Goal: Task Accomplishment & Management: Use online tool/utility

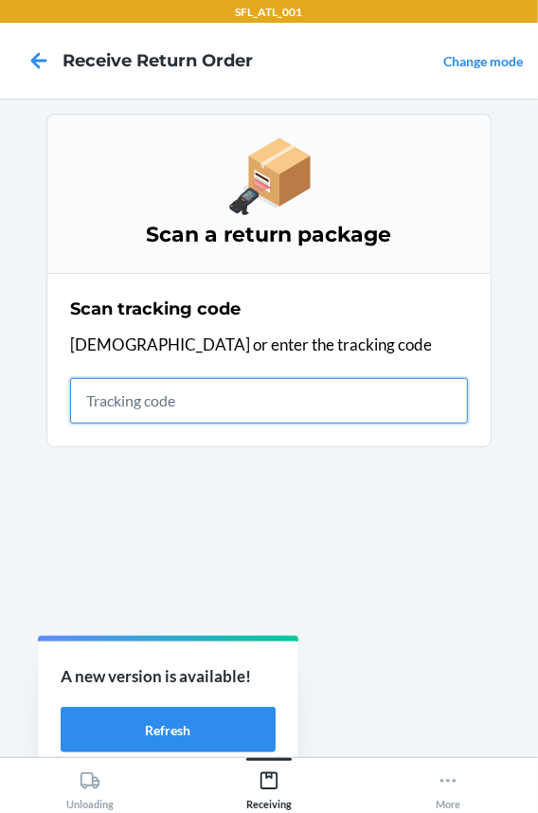
click at [248, 398] on input "text" at bounding box center [269, 400] width 398 height 45
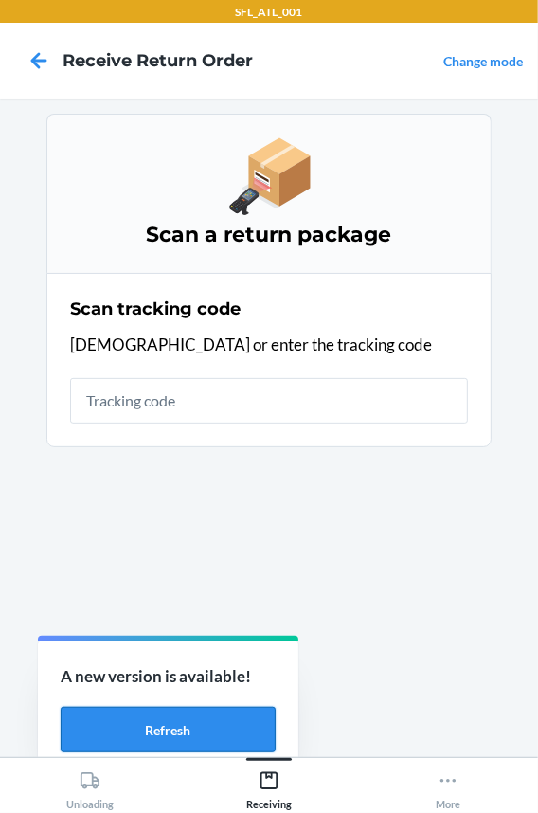
click at [123, 743] on button "Refresh" at bounding box center [168, 729] width 215 height 45
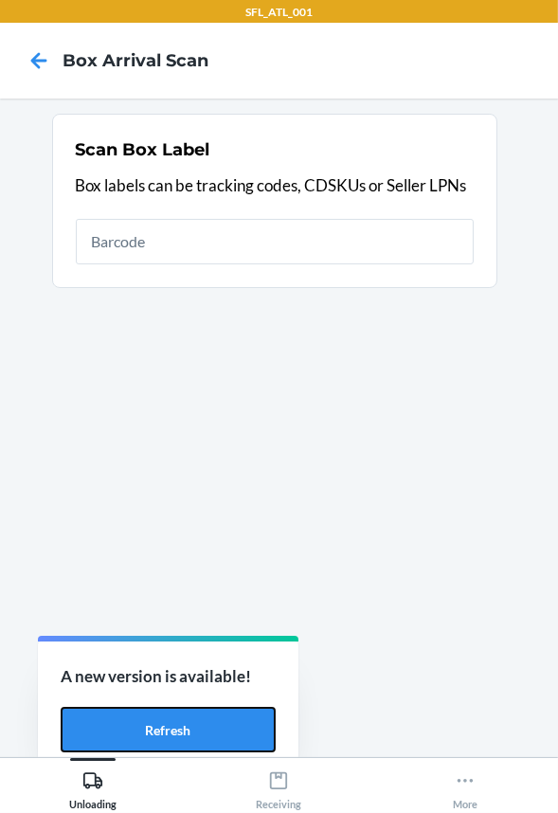
drag, startPoint x: 205, startPoint y: 732, endPoint x: 393, endPoint y: 751, distance: 189.6
click at [205, 732] on button "Refresh" at bounding box center [168, 729] width 215 height 45
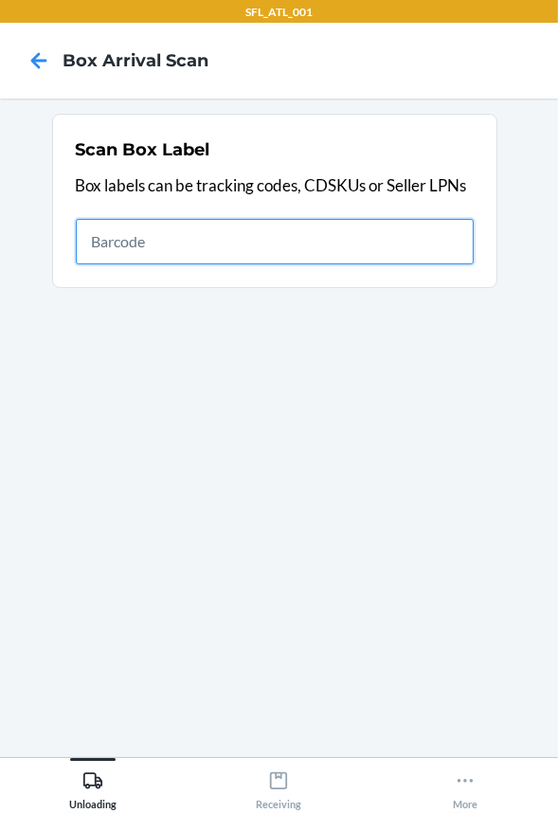
drag, startPoint x: 264, startPoint y: 254, endPoint x: 256, endPoint y: 246, distance: 11.4
click at [264, 254] on input "text" at bounding box center [275, 241] width 398 height 45
click at [243, 240] on input "text" at bounding box center [275, 241] width 398 height 45
click at [255, 234] on input "text" at bounding box center [275, 241] width 398 height 45
click at [214, 248] on input "text" at bounding box center [275, 241] width 398 height 45
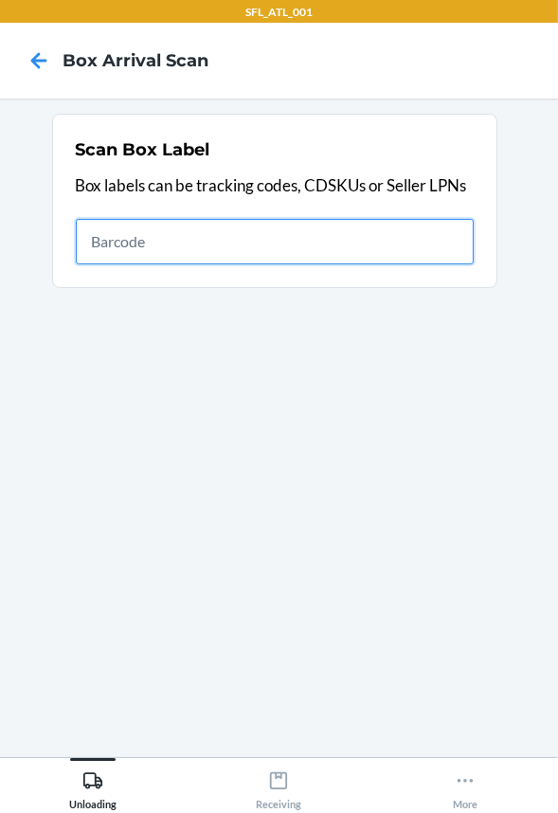
click at [263, 246] on input "text" at bounding box center [275, 241] width 398 height 45
click at [343, 249] on input "text" at bounding box center [275, 241] width 398 height 45
click at [376, 224] on input "text" at bounding box center [275, 241] width 398 height 45
type input "420302599434636106023301017300"
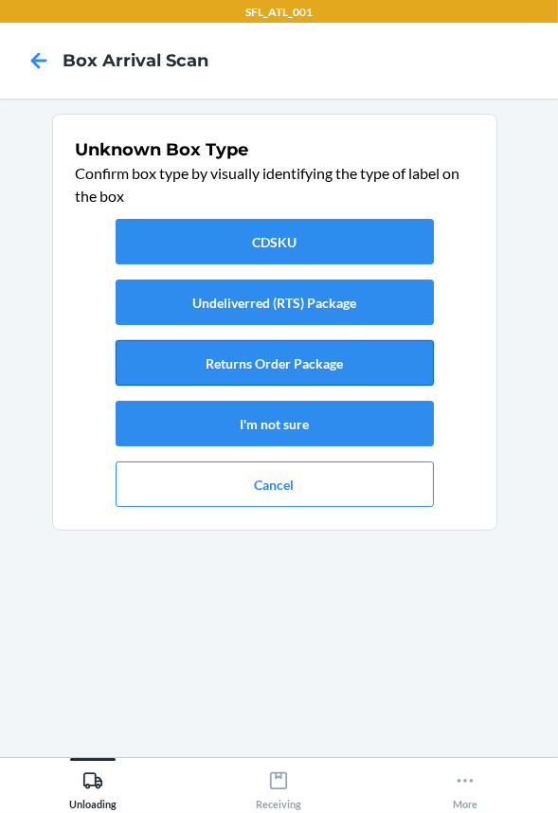
click at [282, 363] on button "Returns Order Package" at bounding box center [275, 362] width 318 height 45
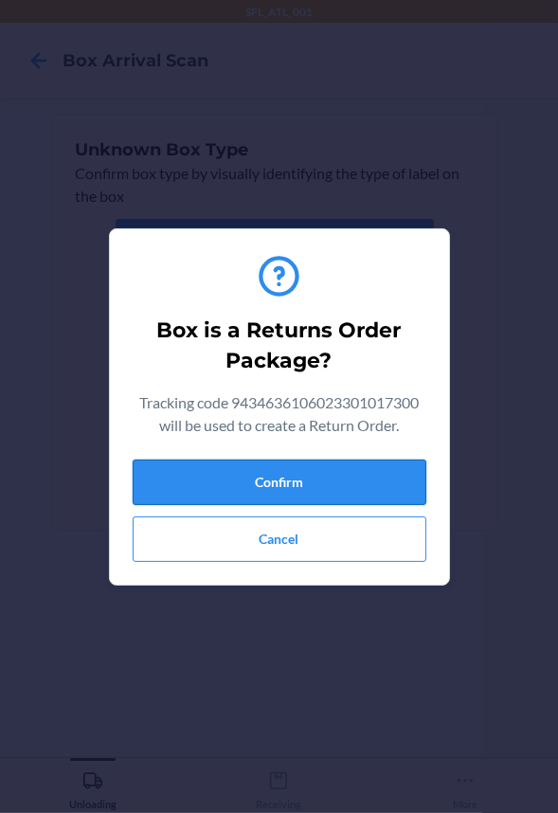
click at [317, 475] on button "Confirm" at bounding box center [280, 482] width 294 height 45
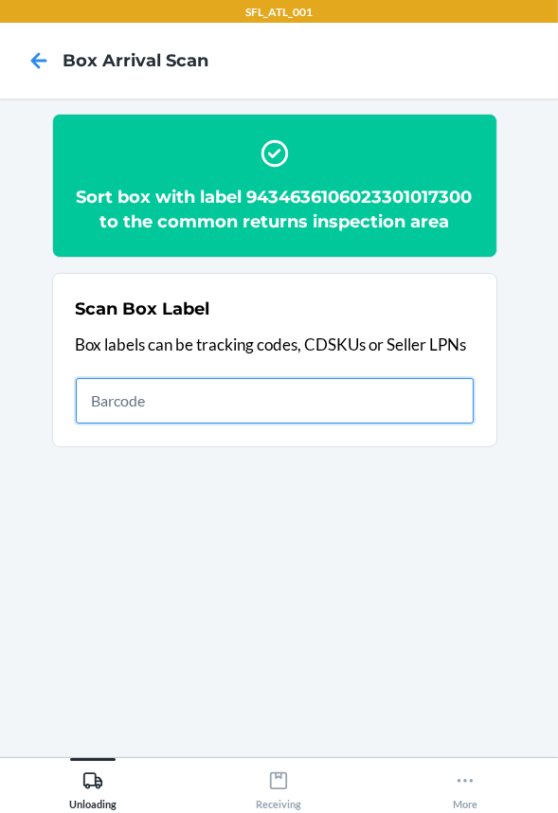
click at [367, 423] on input "text" at bounding box center [275, 400] width 398 height 45
type input "420302599434636106023301174355"
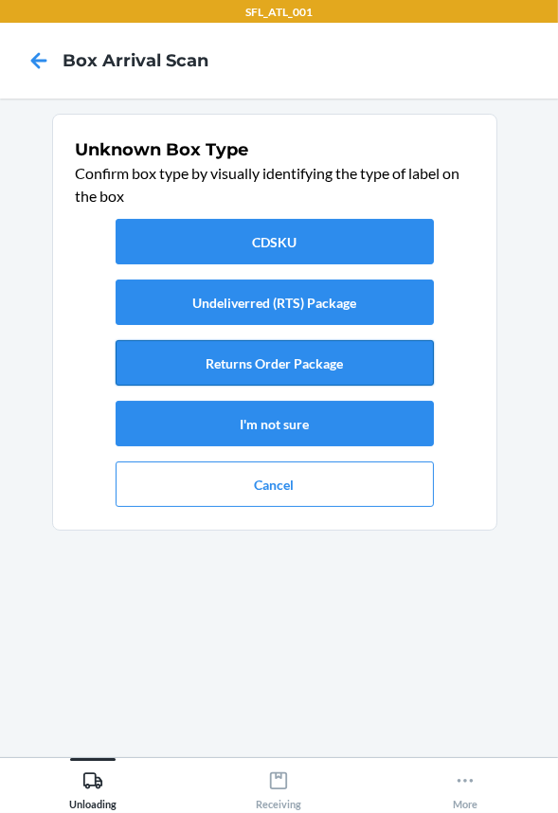
click at [267, 368] on button "Returns Order Package" at bounding box center [275, 362] width 318 height 45
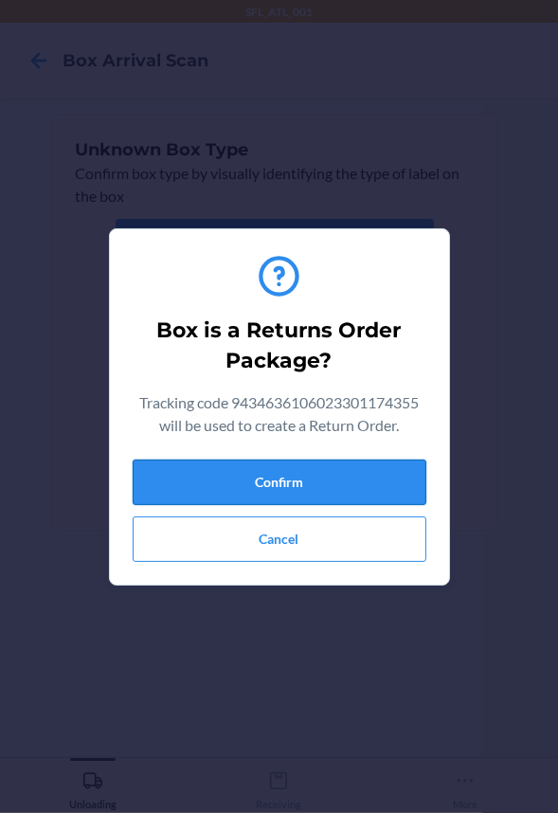
click at [273, 483] on button "Confirm" at bounding box center [280, 482] width 294 height 45
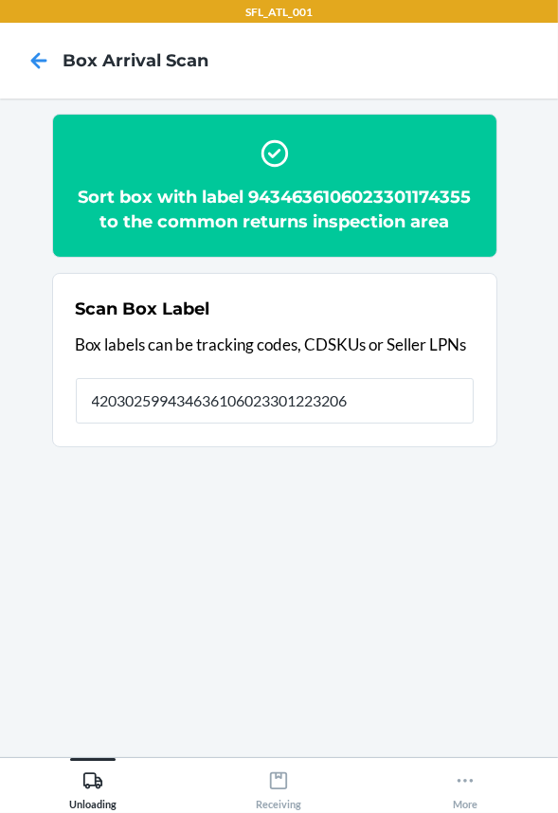
type input "420302599434636106023301223206"
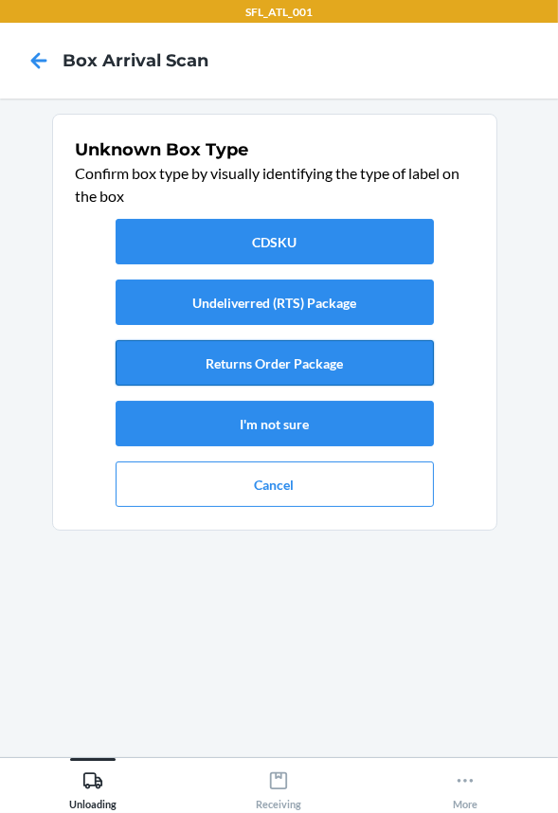
click at [239, 369] on button "Returns Order Package" at bounding box center [275, 362] width 318 height 45
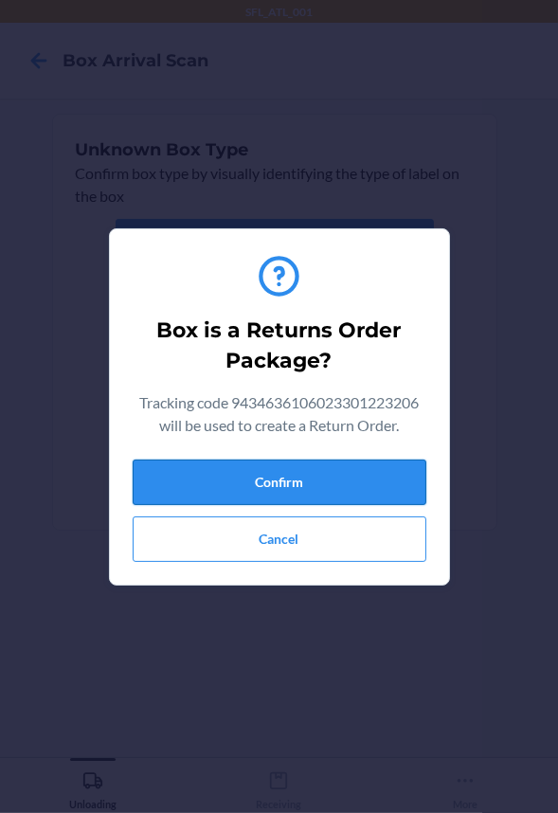
click at [238, 482] on button "Confirm" at bounding box center [280, 482] width 294 height 45
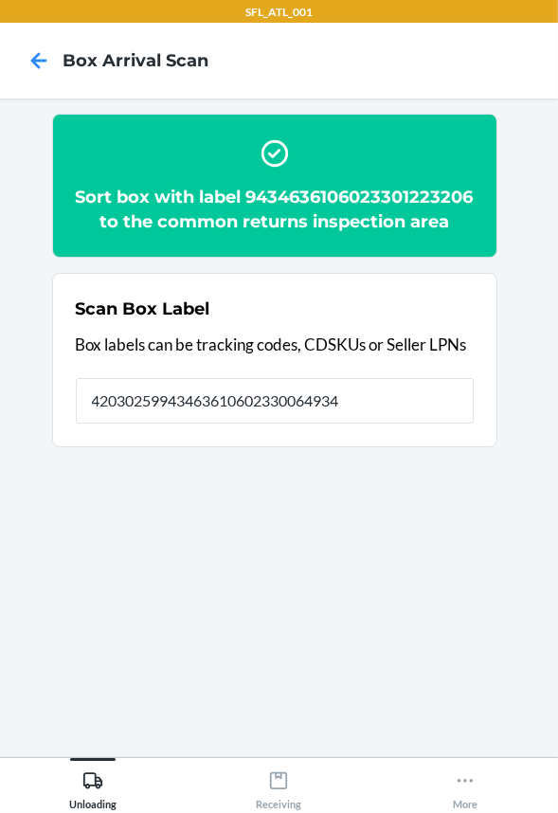
type input "420302599434636106023300649342"
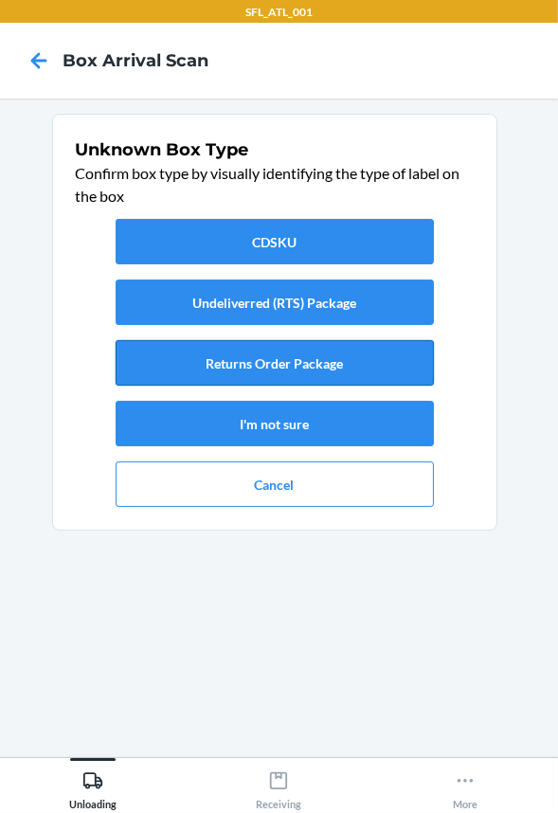
click at [203, 366] on button "Returns Order Package" at bounding box center [275, 362] width 318 height 45
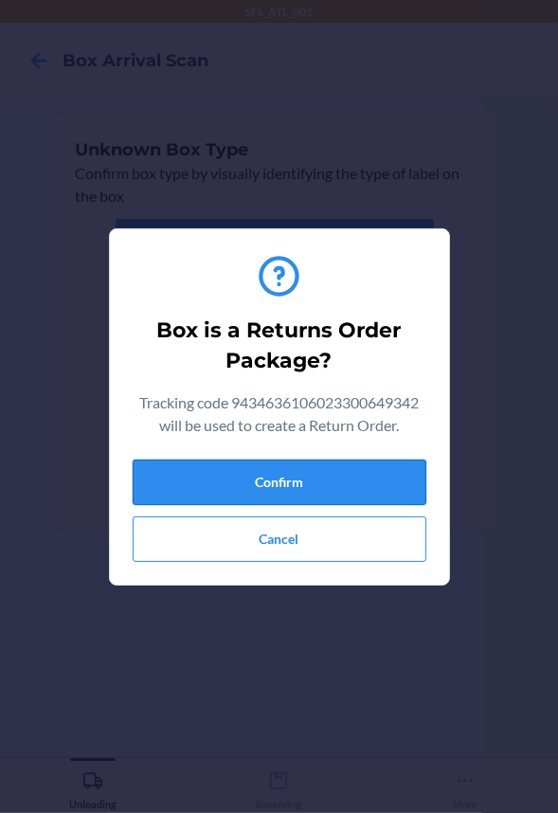
click at [219, 493] on button "Confirm" at bounding box center [280, 482] width 294 height 45
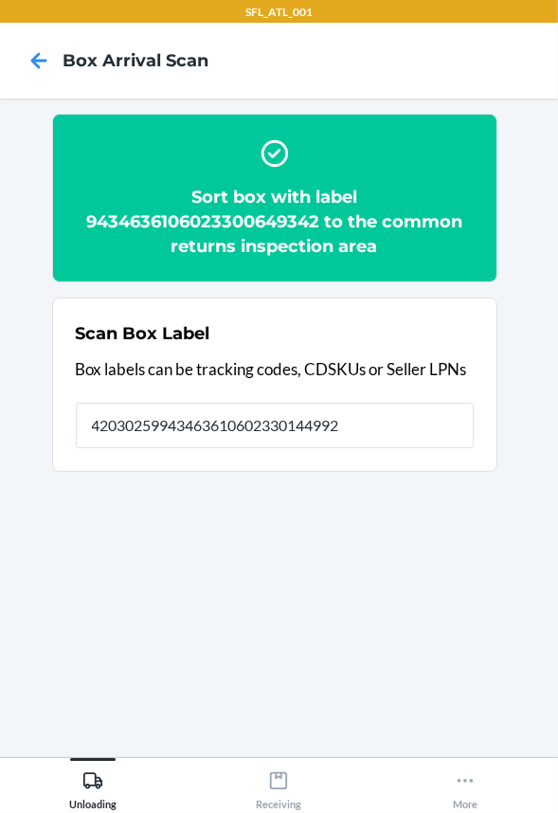
type input "420302599434636106023301449927"
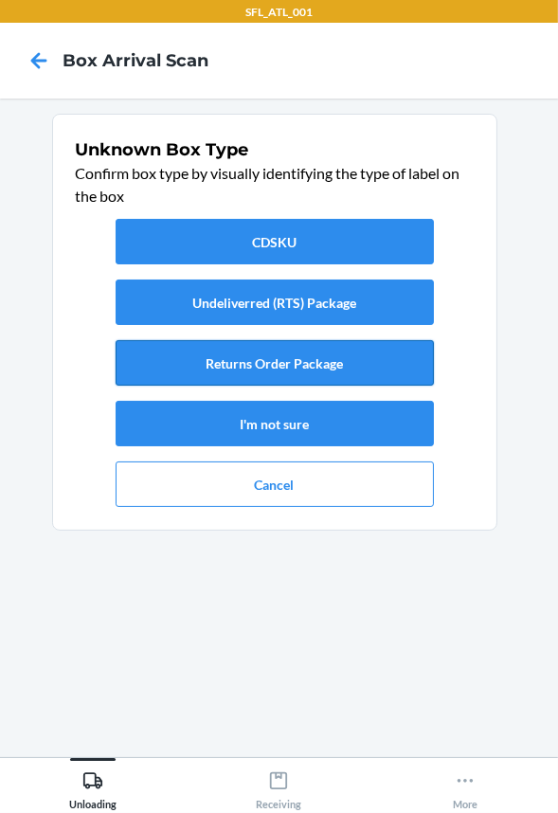
click at [210, 363] on button "Returns Order Package" at bounding box center [275, 362] width 318 height 45
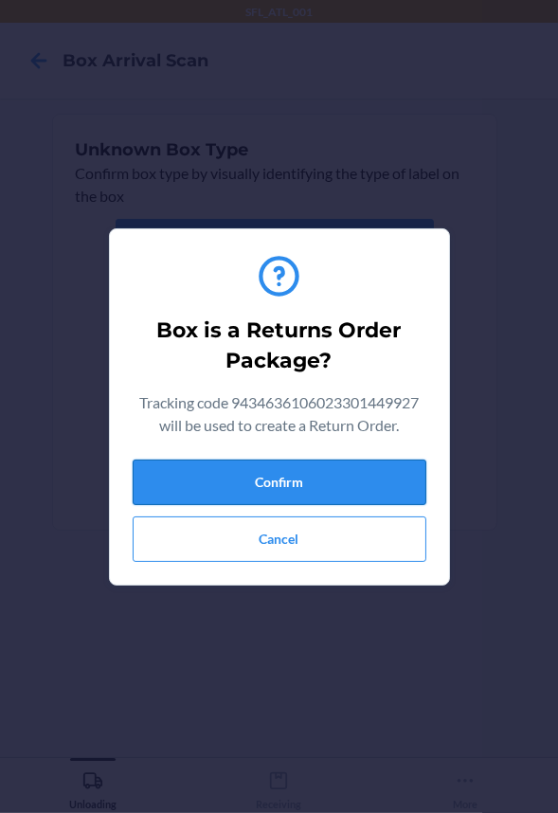
click at [282, 502] on button "Confirm" at bounding box center [280, 482] width 294 height 45
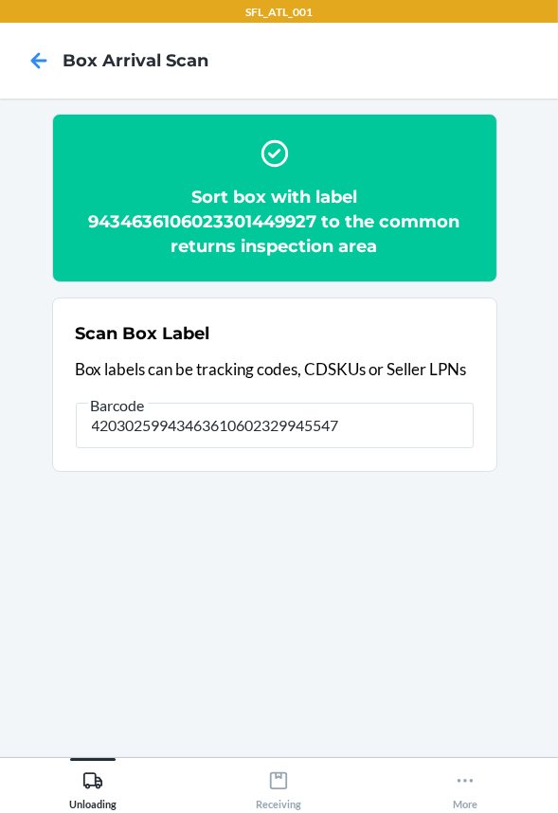
type input "420302599434636106023299455474"
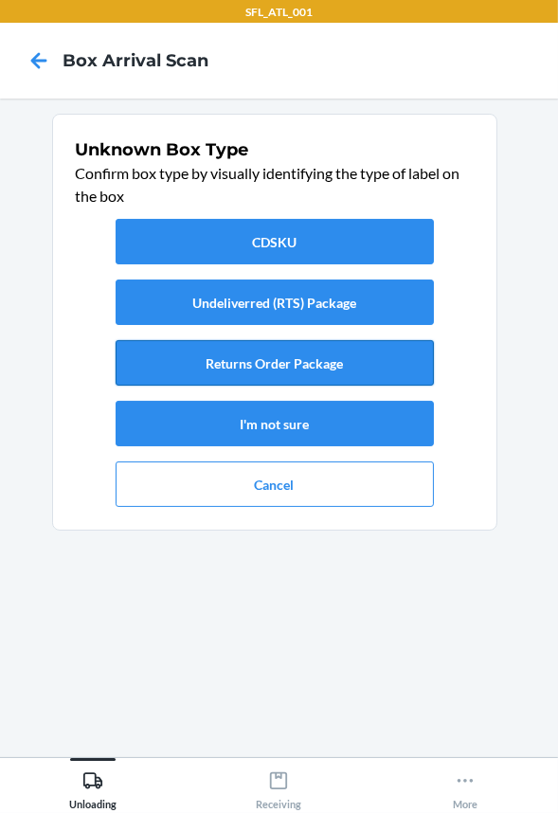
click at [283, 357] on button "Returns Order Package" at bounding box center [275, 362] width 318 height 45
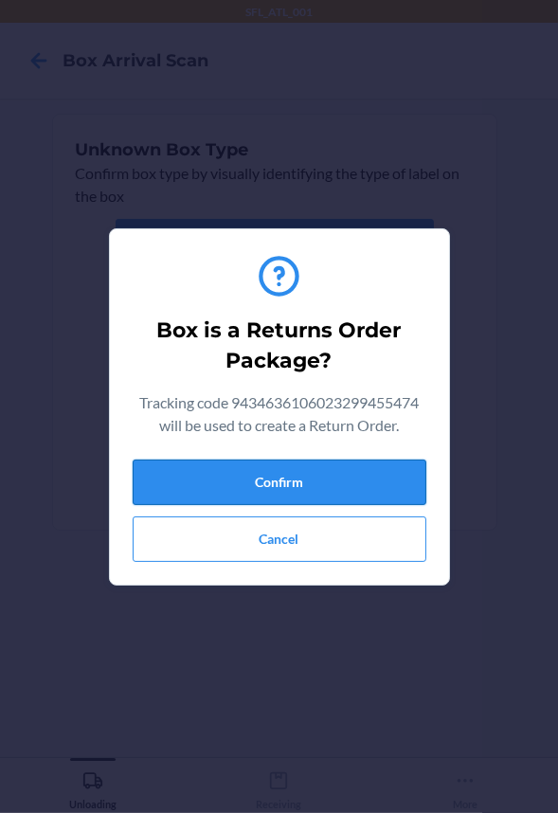
click at [298, 465] on button "Confirm" at bounding box center [280, 482] width 294 height 45
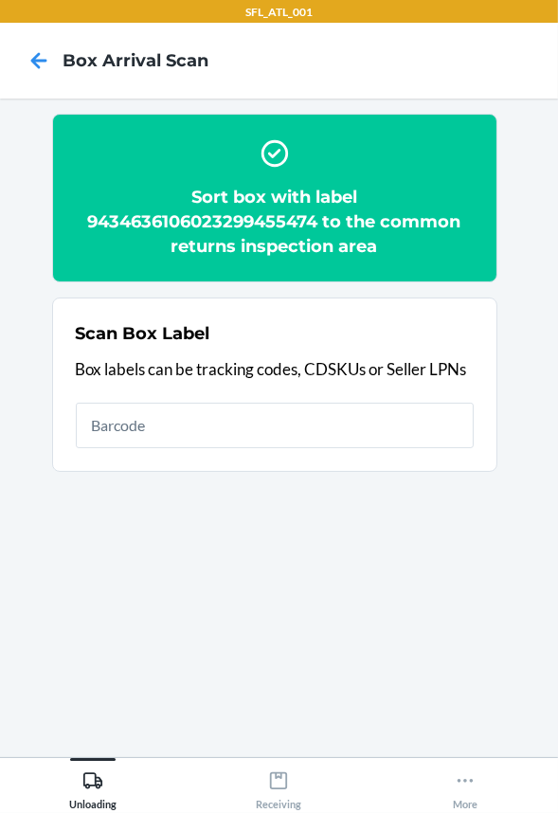
click at [275, 426] on input "text" at bounding box center [275, 425] width 398 height 45
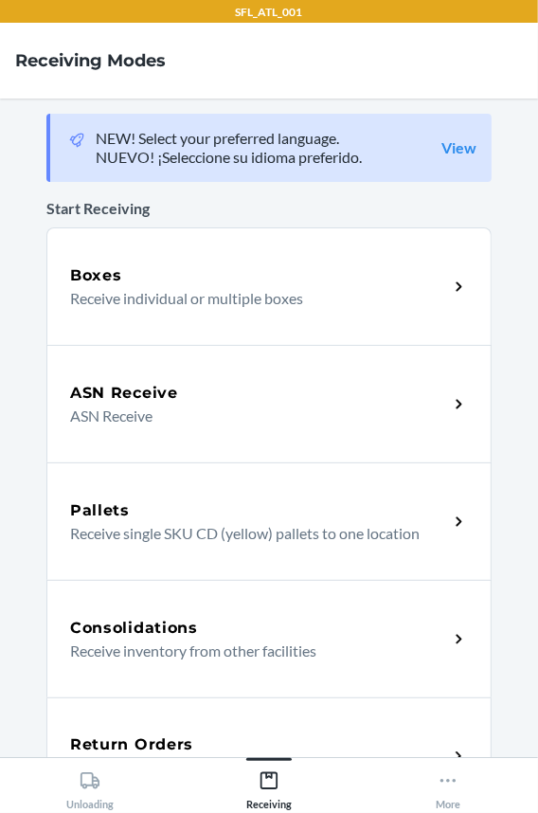
click at [137, 716] on div "Return Orders Receive return order package items" at bounding box center [269, 757] width 446 height 118
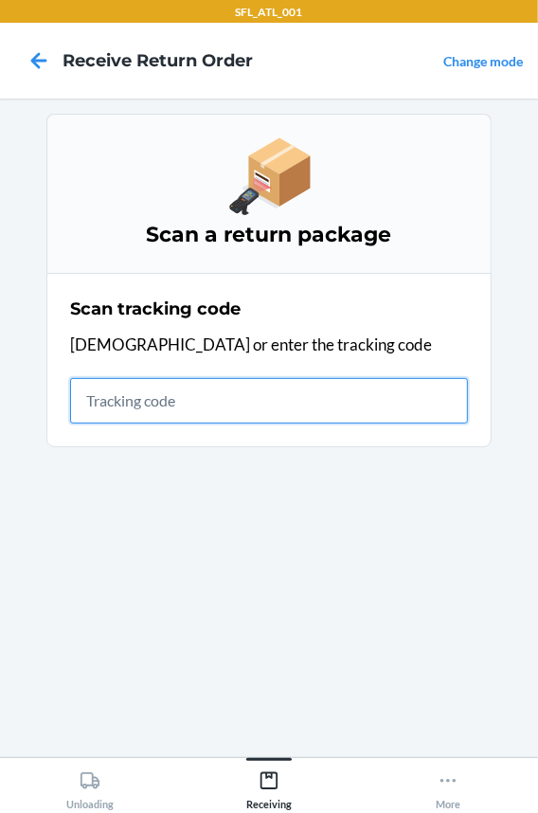
click at [139, 398] on input "text" at bounding box center [269, 400] width 398 height 45
click at [294, 399] on input "text" at bounding box center [269, 400] width 398 height 45
click at [271, 390] on input "text" at bounding box center [269, 400] width 398 height 45
type input "420302599"
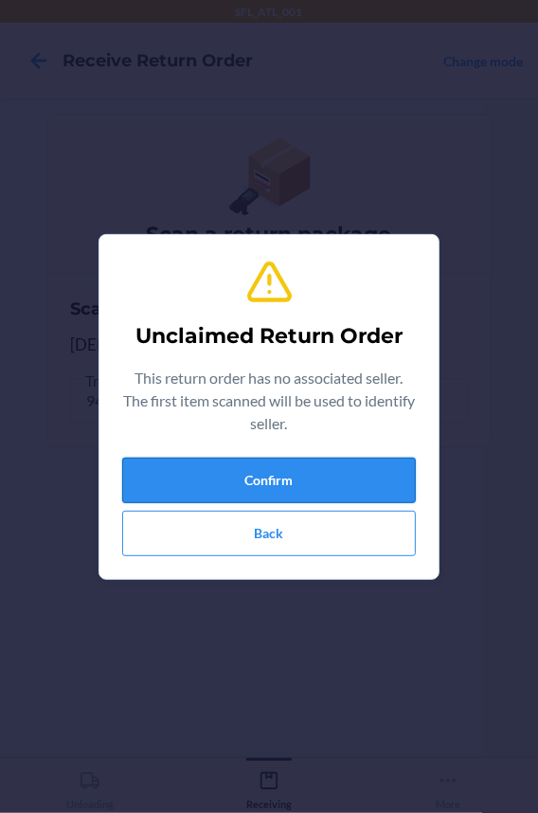
click at [204, 488] on button "Confirm" at bounding box center [269, 480] width 294 height 45
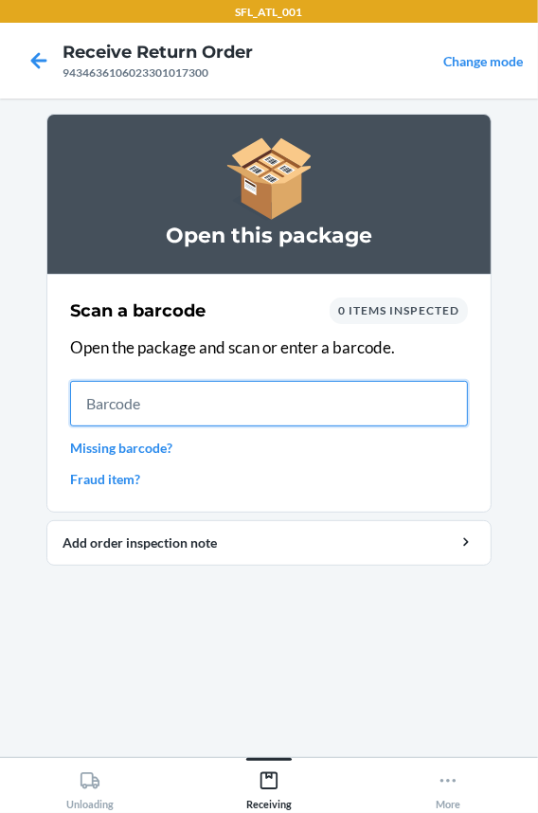
click at [125, 401] on input "text" at bounding box center [269, 403] width 398 height 45
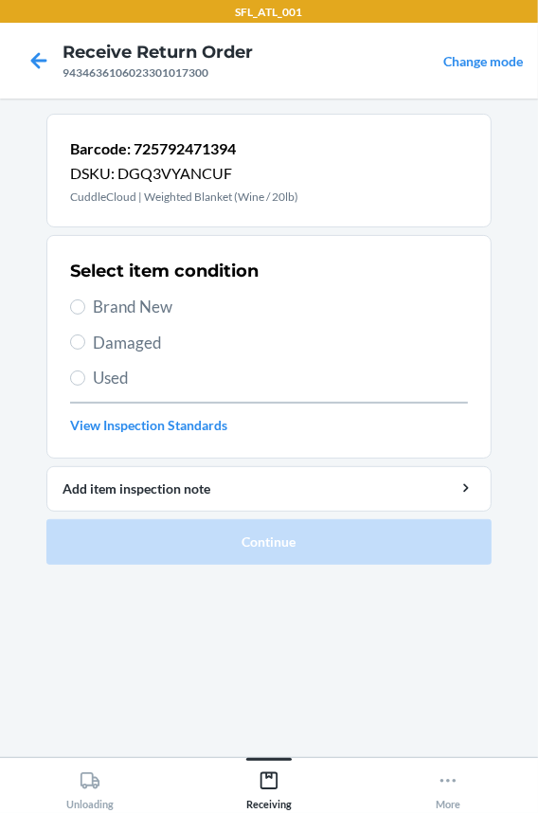
click at [149, 303] on span "Brand New" at bounding box center [280, 307] width 375 height 25
click at [85, 303] on input "Brand New" at bounding box center [77, 307] width 15 height 15
radio input "true"
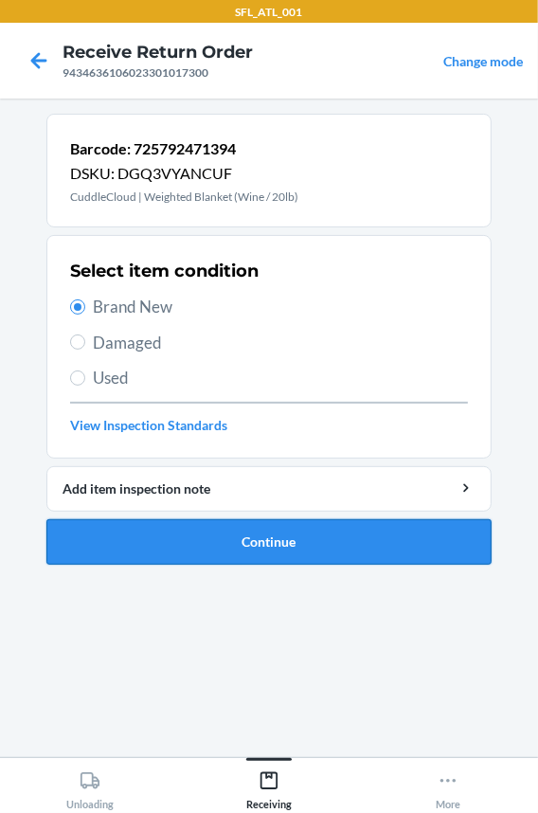
click at [155, 541] on button "Continue" at bounding box center [269, 541] width 446 height 45
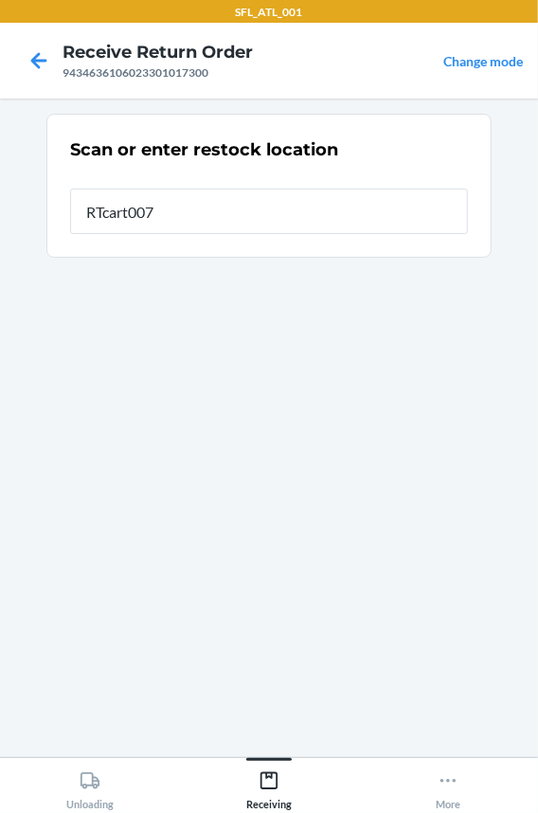
type input "RTcart007"
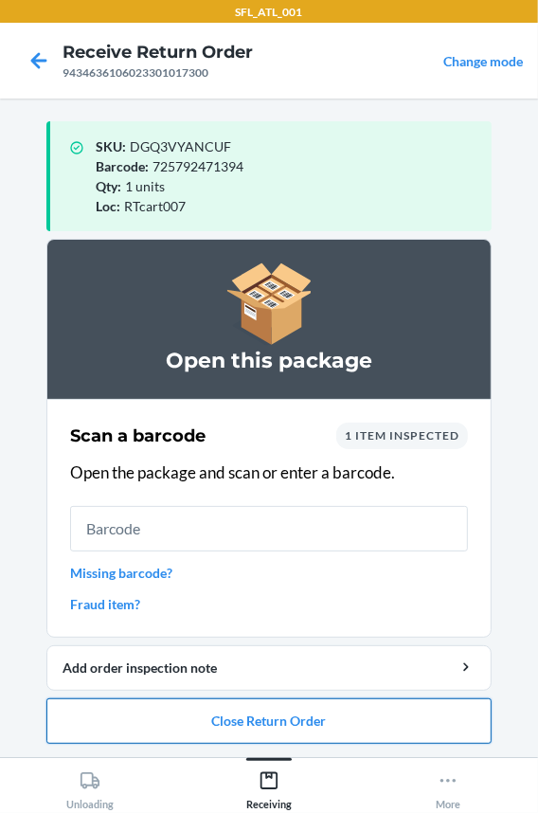
click at [298, 737] on button "Close Return Order" at bounding box center [269, 721] width 446 height 45
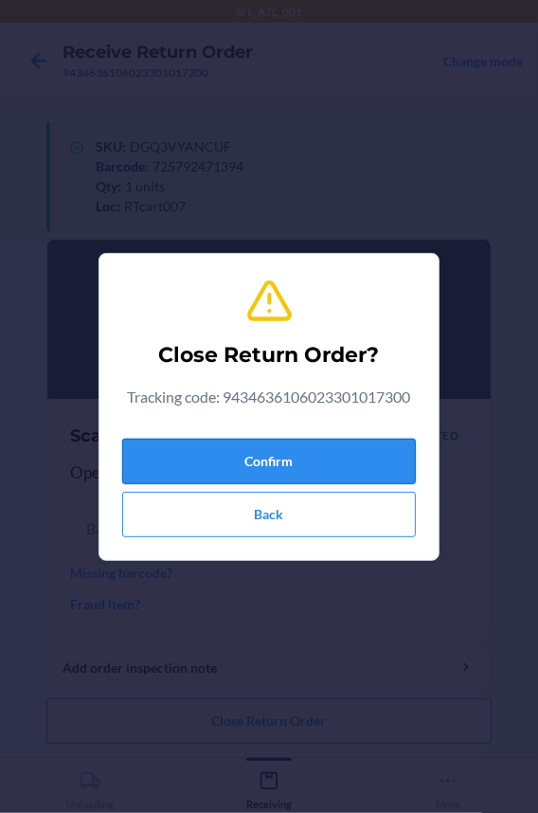
click at [282, 458] on button "Confirm" at bounding box center [269, 461] width 294 height 45
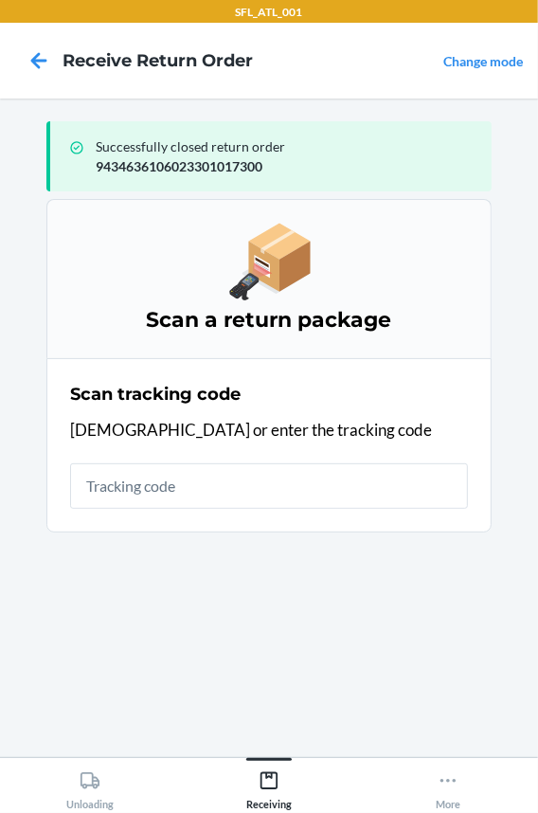
click at [174, 496] on input "text" at bounding box center [269, 486] width 398 height 45
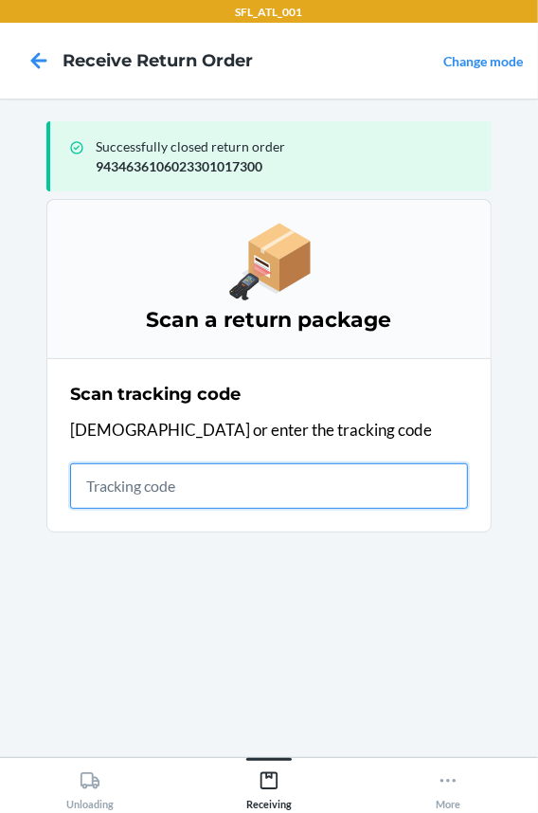
click at [106, 486] on input "text" at bounding box center [269, 486] width 398 height 45
type input "42030259943463610602"
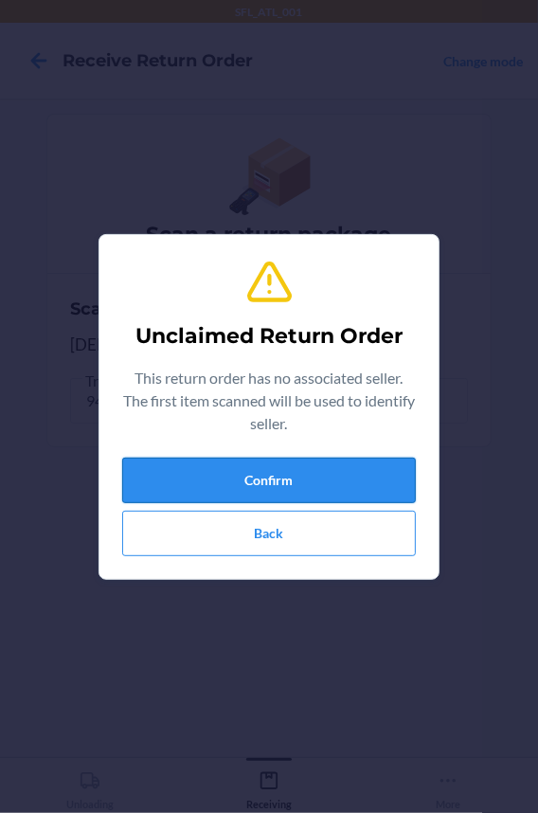
click at [144, 475] on button "Confirm" at bounding box center [269, 480] width 294 height 45
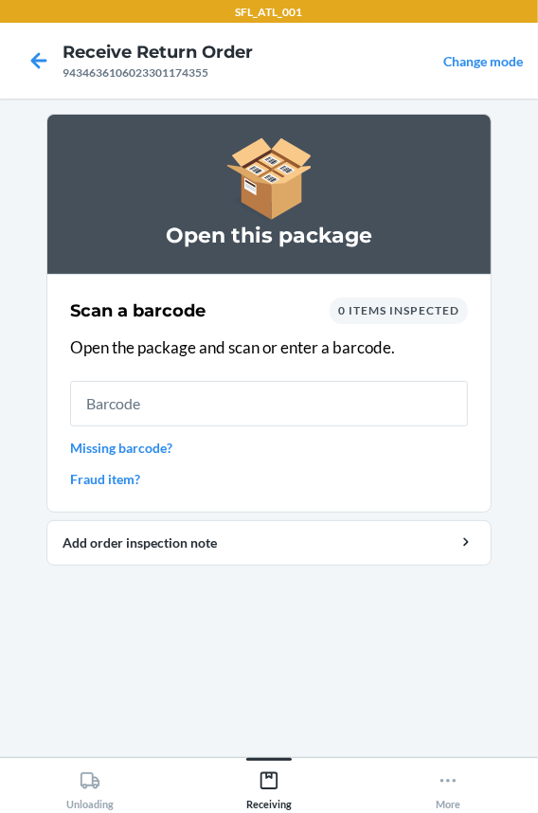
click at [139, 392] on input "text" at bounding box center [269, 403] width 398 height 45
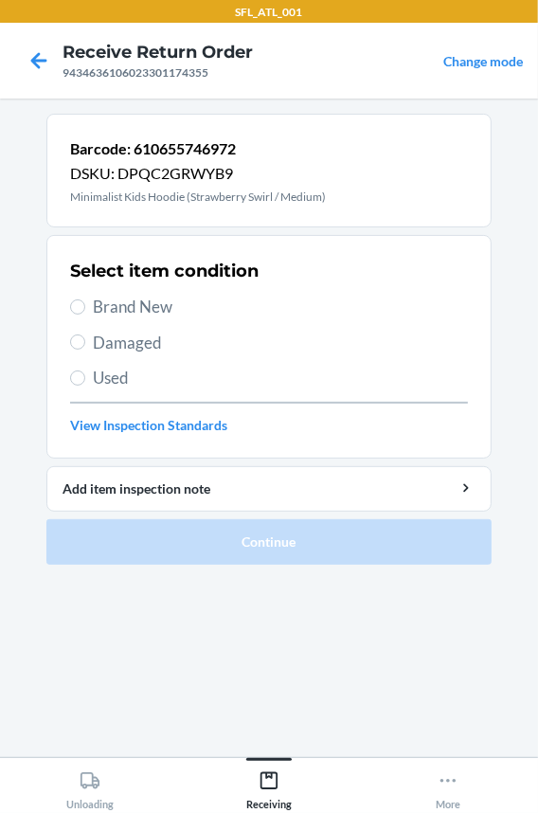
click at [135, 295] on span "Brand New" at bounding box center [280, 307] width 375 height 25
click at [85, 300] on input "Brand New" at bounding box center [77, 307] width 15 height 15
radio input "true"
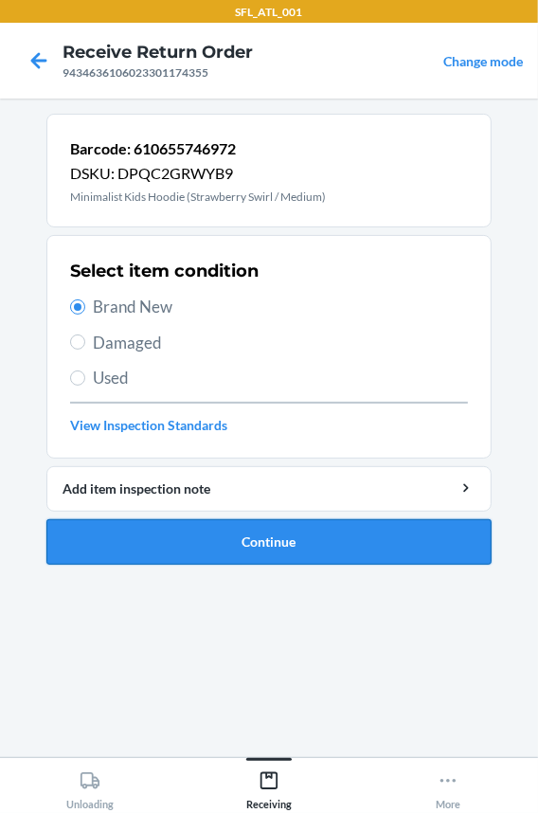
click at [155, 537] on button "Continue" at bounding box center [269, 541] width 446 height 45
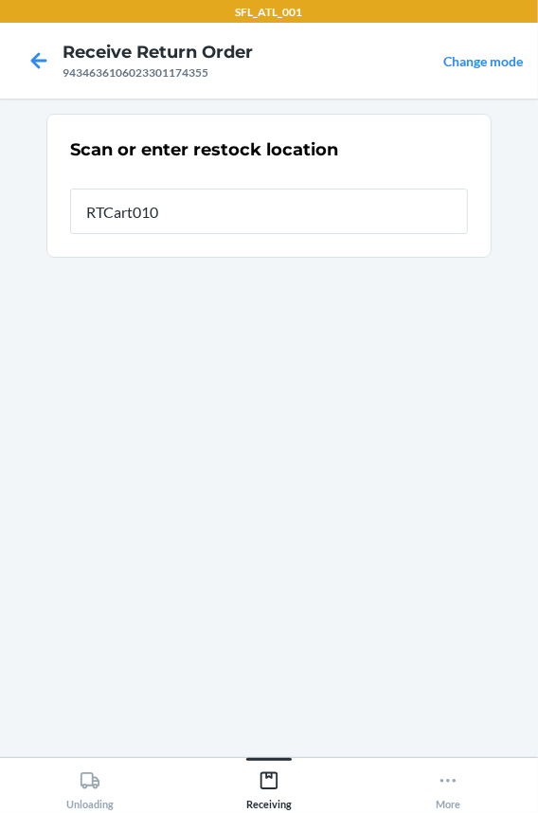
type input "RTCart010"
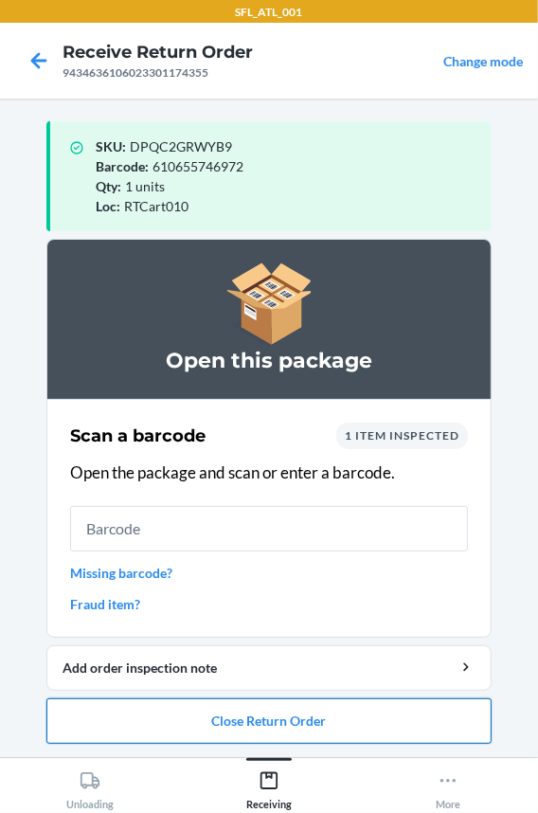
click at [275, 720] on button "Close Return Order" at bounding box center [269, 721] width 446 height 45
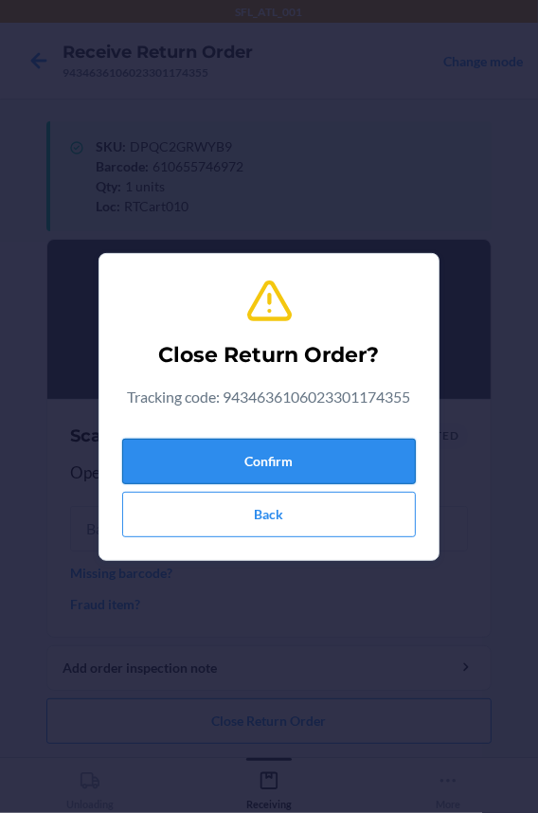
click at [187, 467] on button "Confirm" at bounding box center [269, 461] width 294 height 45
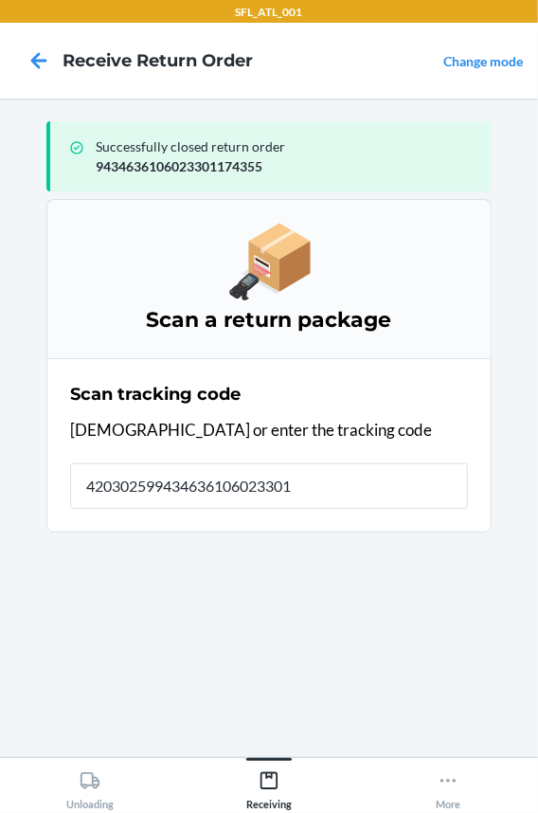
type input "4203025994346361060233012"
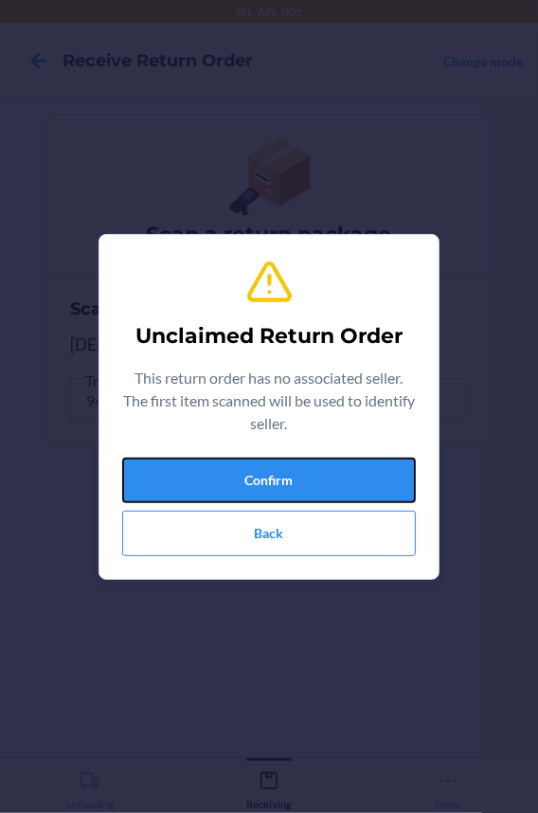
click at [187, 467] on button "Confirm" at bounding box center [269, 480] width 294 height 45
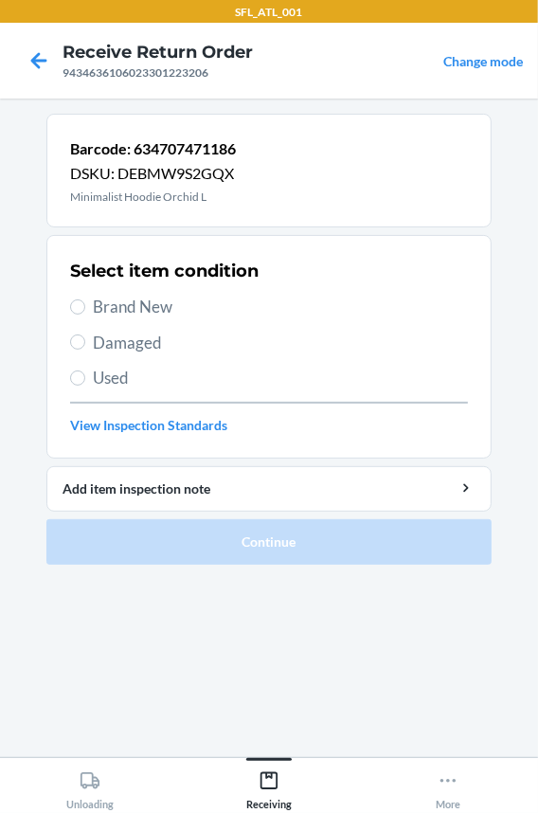
drag, startPoint x: 95, startPoint y: 314, endPoint x: 96, endPoint y: 336, distance: 21.8
click at [95, 313] on span "Brand New" at bounding box center [280, 307] width 375 height 25
click at [85, 313] on input "Brand New" at bounding box center [77, 307] width 15 height 15
radio input "true"
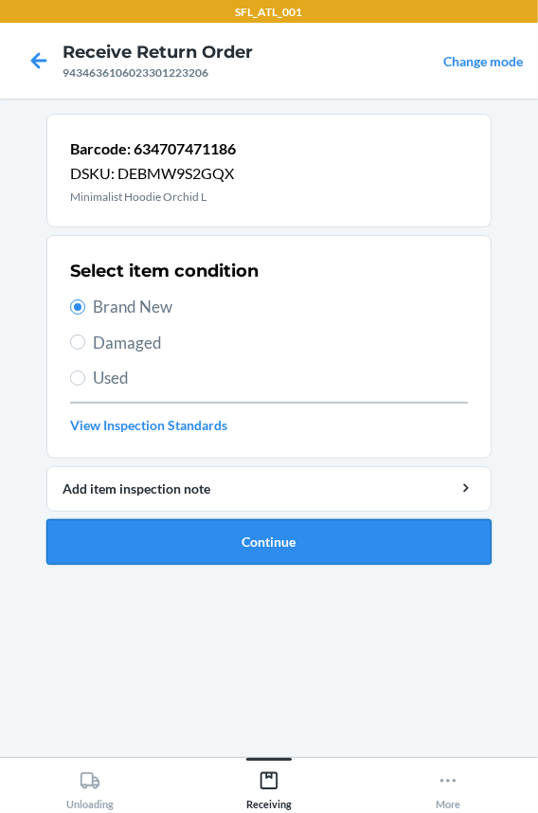
click at [122, 526] on button "Continue" at bounding box center [269, 541] width 446 height 45
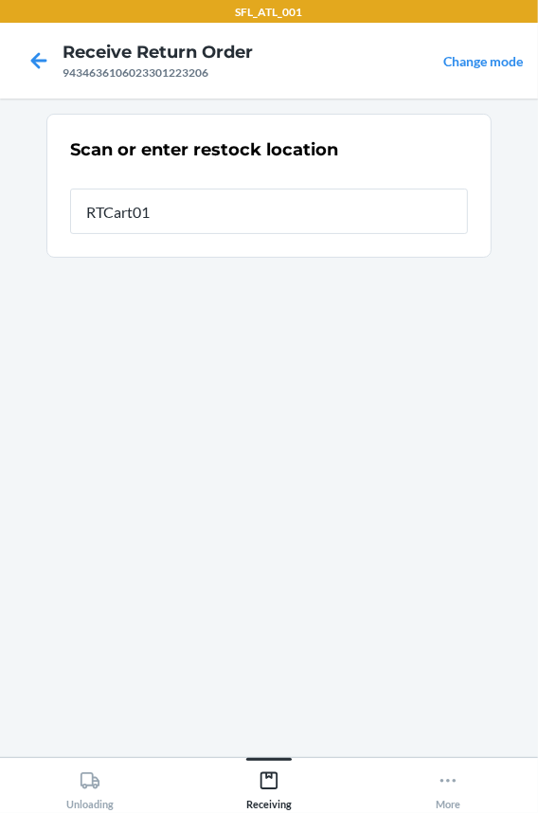
type input "RTCart010"
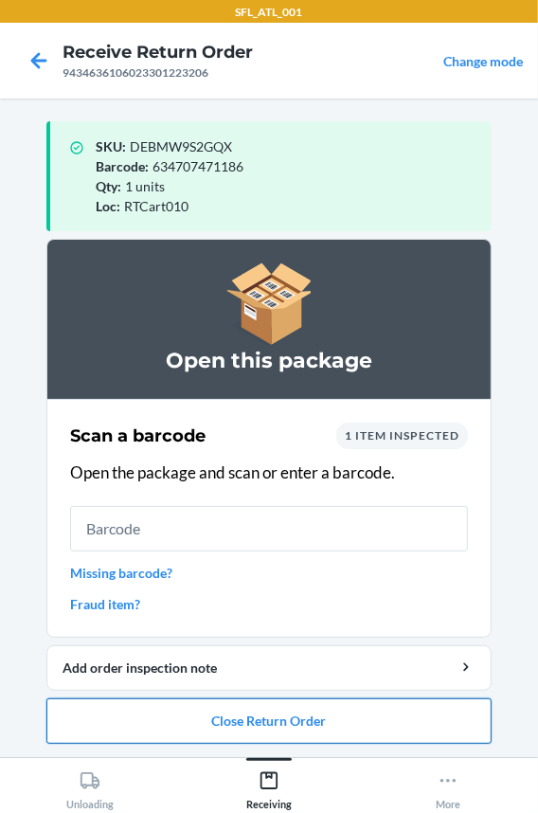
click at [133, 730] on button "Close Return Order" at bounding box center [269, 721] width 446 height 45
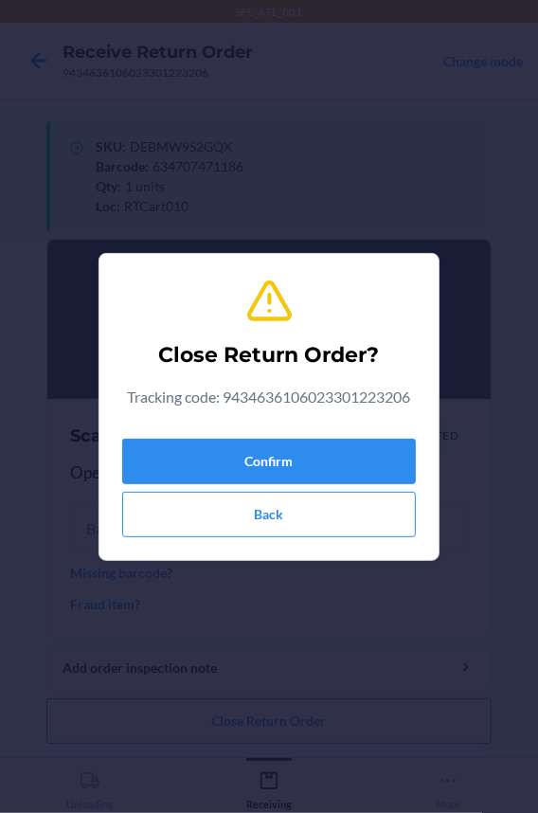
click at [173, 436] on div "Confirm Back" at bounding box center [269, 484] width 294 height 106
click at [168, 467] on button "Confirm" at bounding box center [269, 461] width 294 height 45
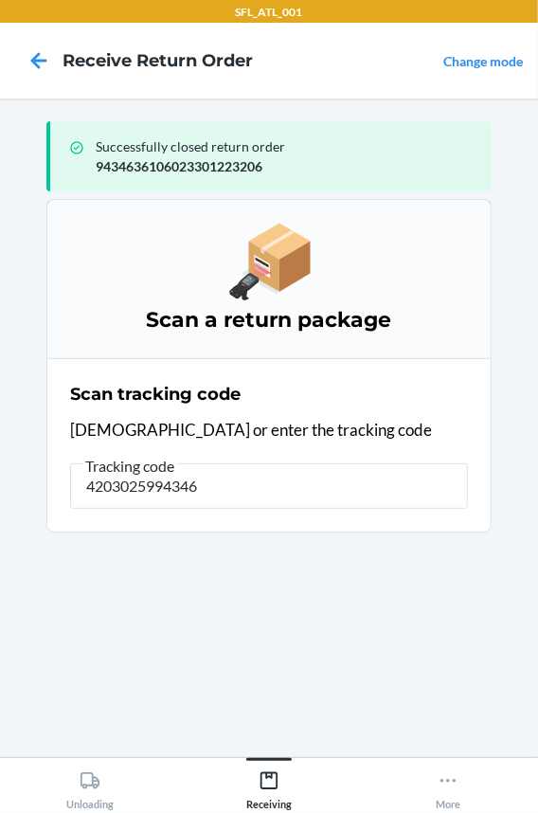
type input "42030259943463"
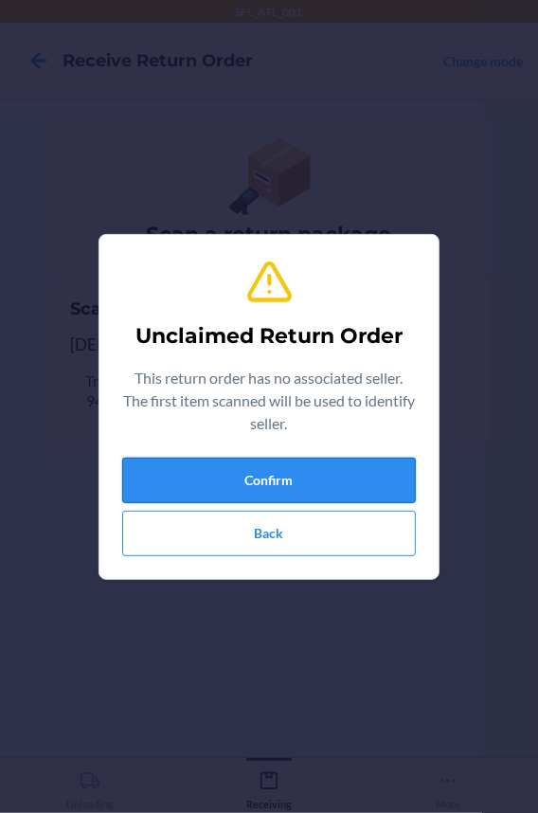
click at [167, 469] on button "Confirm" at bounding box center [269, 480] width 294 height 45
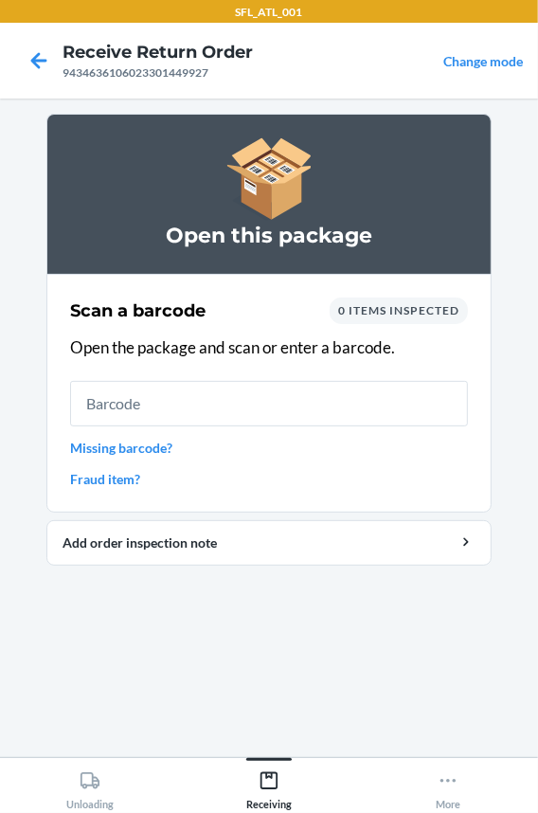
click at [182, 419] on input "text" at bounding box center [269, 403] width 398 height 45
